Goal: Transaction & Acquisition: Purchase product/service

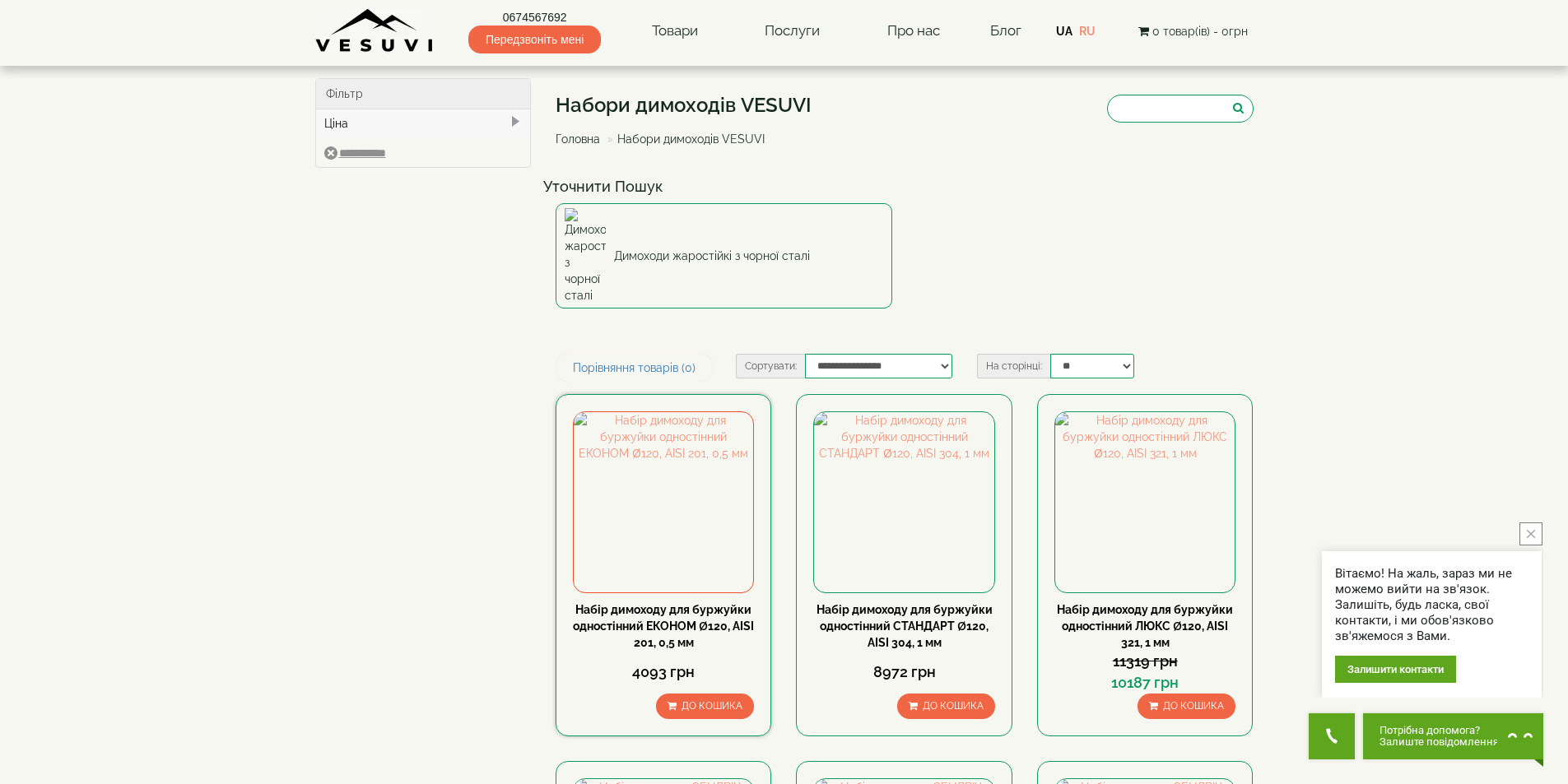
click at [639, 603] on link "Набір димоходу для буржуйки одностінний ЕКОНОМ Ø120, AISI 201, 0,5 мм" at bounding box center [662, 626] width 181 height 46
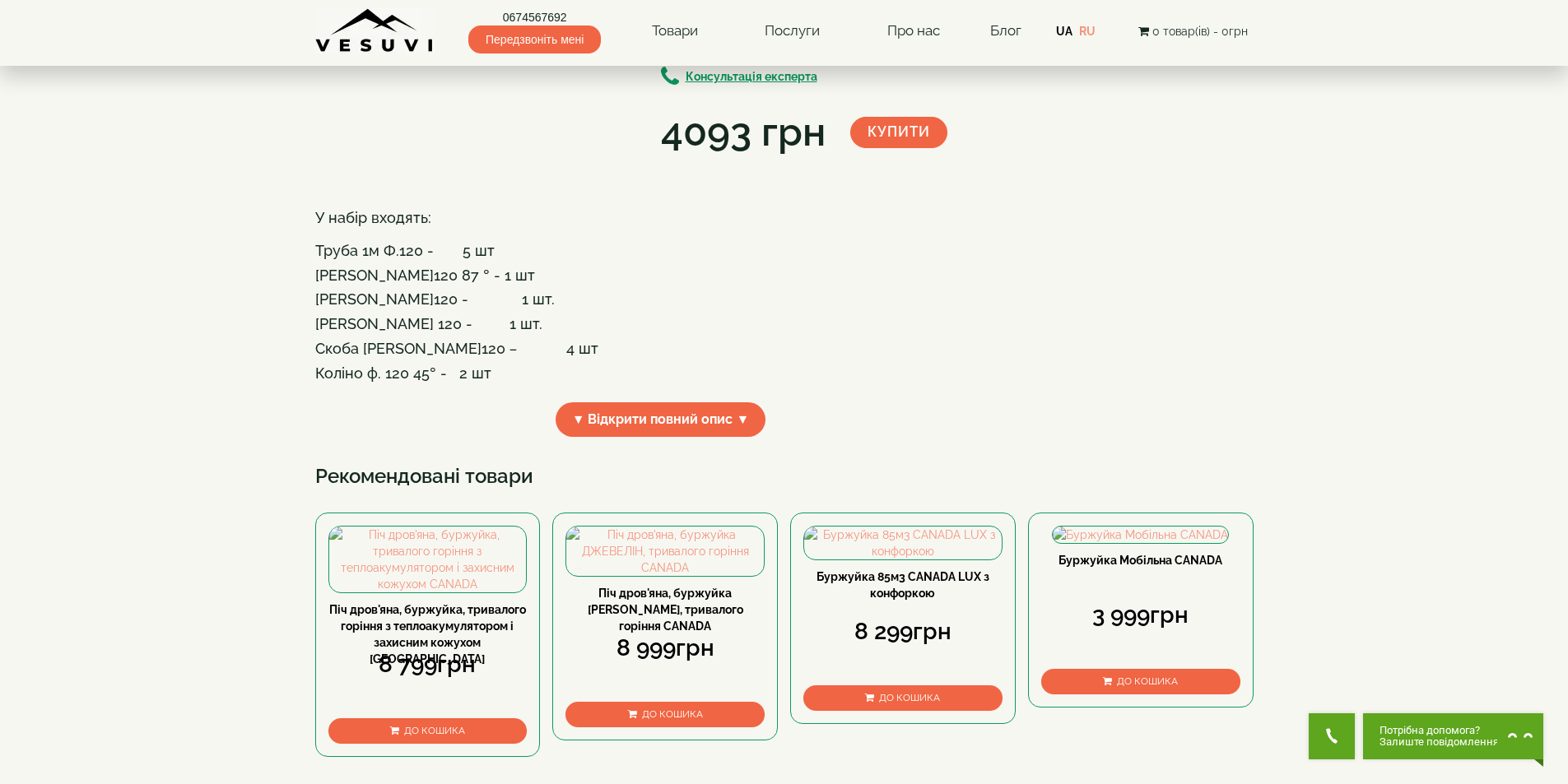
scroll to position [247, 0]
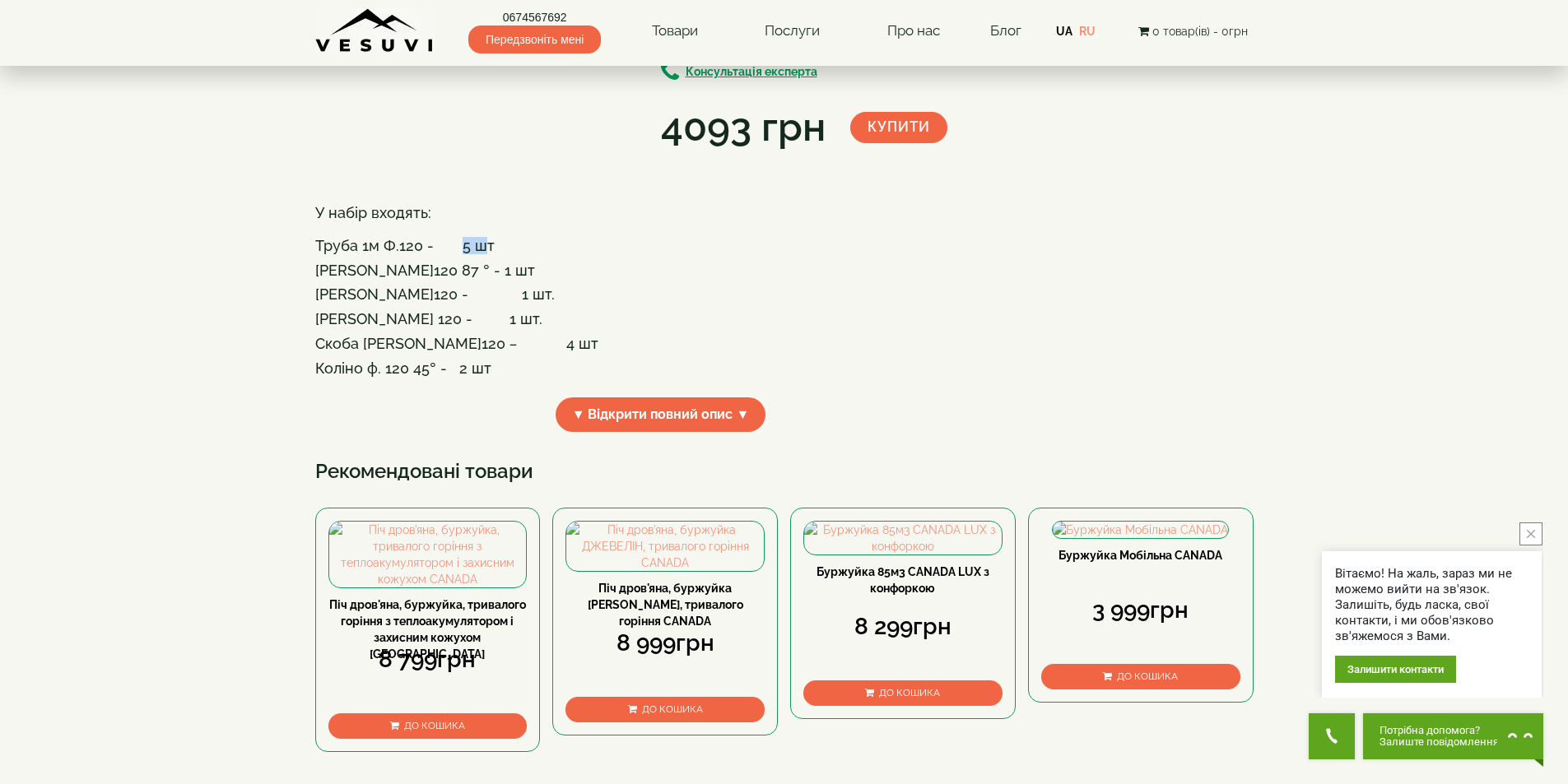
drag, startPoint x: 458, startPoint y: 371, endPoint x: 484, endPoint y: 374, distance: 26.2
click at [484, 253] on h4 "У набір входять: Труба 1м Ф.120 - 5 шт" at bounding box center [661, 229] width 692 height 49
drag, startPoint x: 456, startPoint y: 496, endPoint x: 483, endPoint y: 493, distance: 27.2
click at [483, 377] on h4 "Коліно ф. 120 45° - 2 шт" at bounding box center [661, 369] width 692 height 17
drag, startPoint x: 344, startPoint y: 398, endPoint x: 379, endPoint y: 398, distance: 35.0
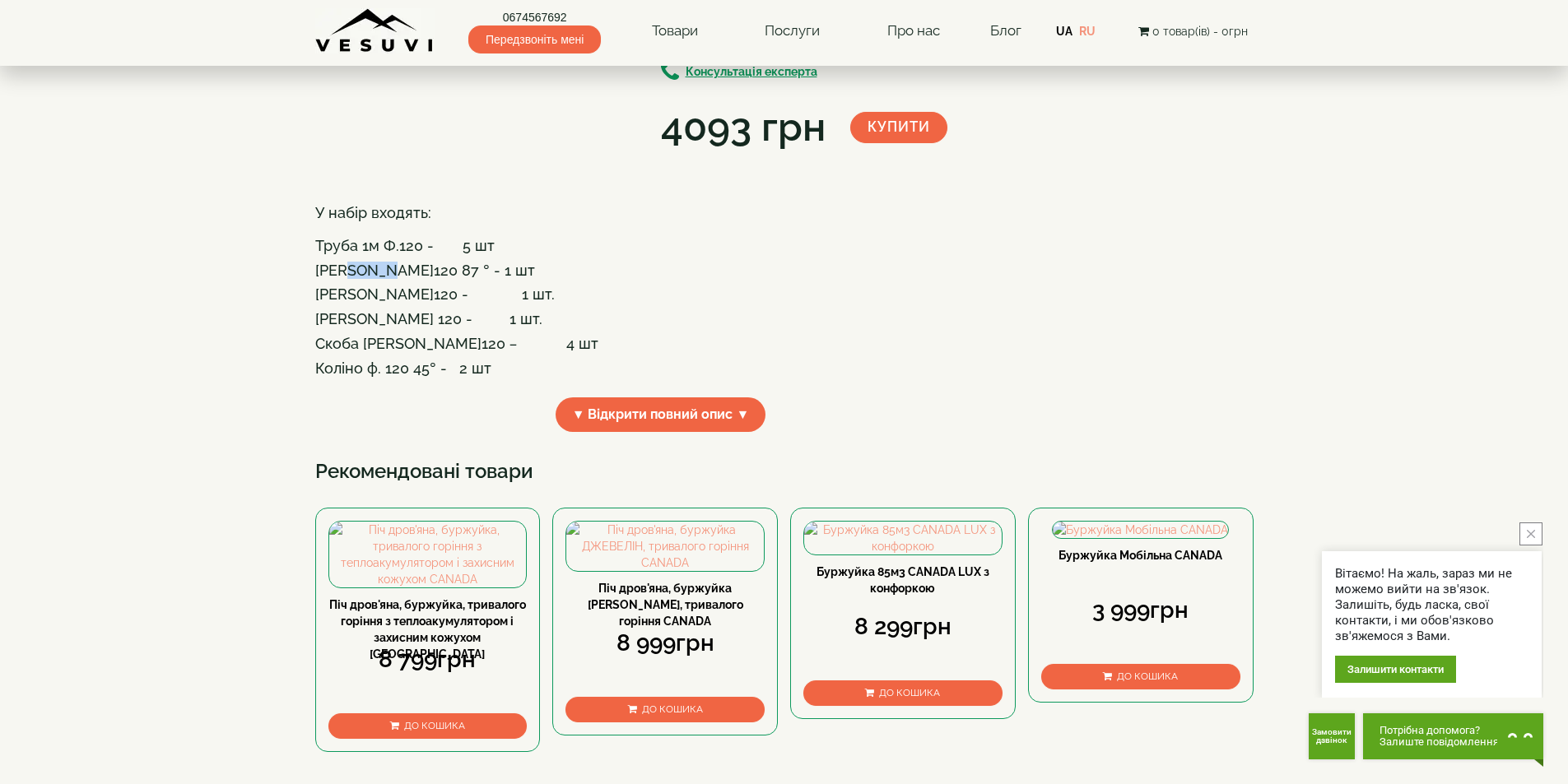
click at [379, 279] on h4 "[PERSON_NAME]120 87 ° - 1 шт" at bounding box center [661, 271] width 692 height 17
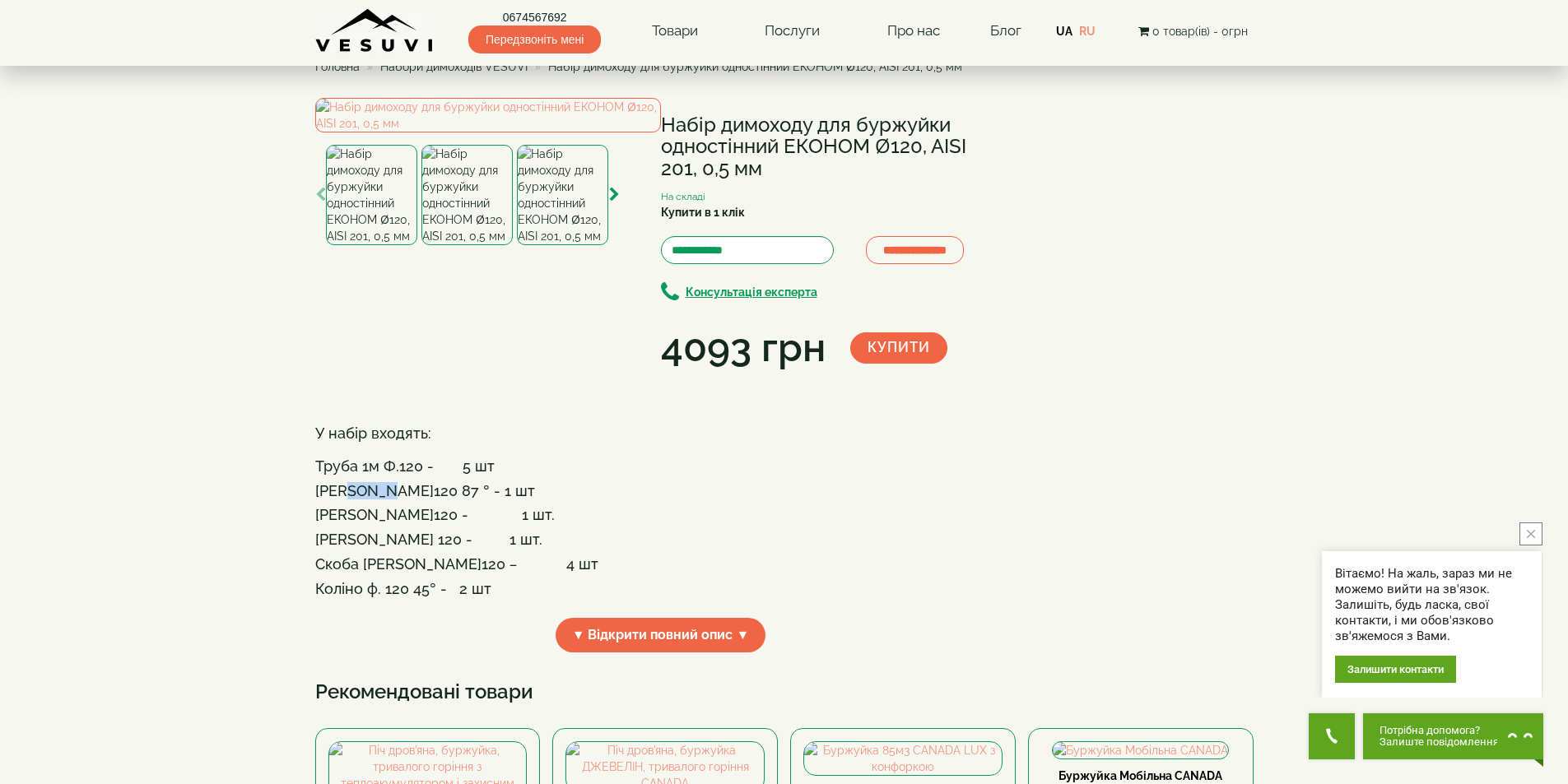
scroll to position [0, 0]
